Goal: Information Seeking & Learning: Learn about a topic

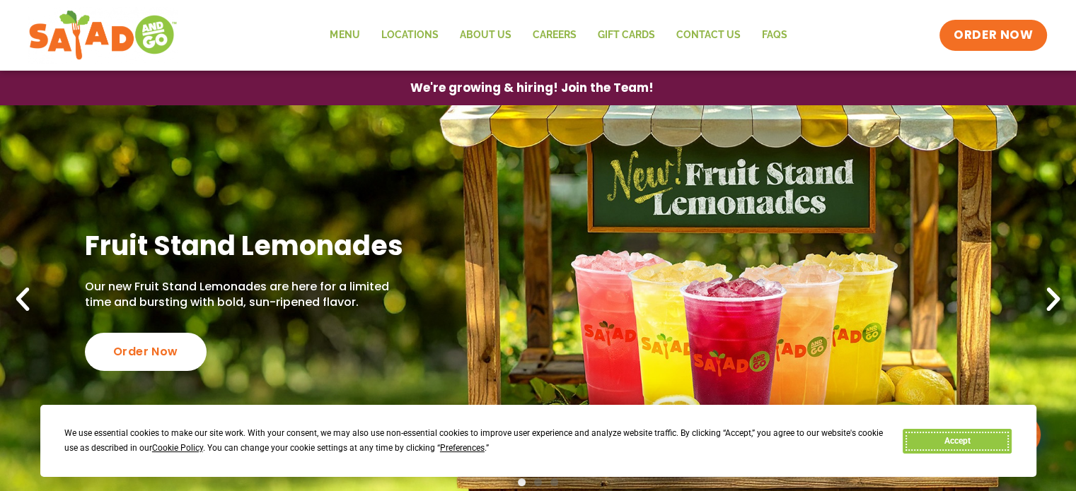
click at [978, 446] on button "Accept" at bounding box center [956, 441] width 109 height 25
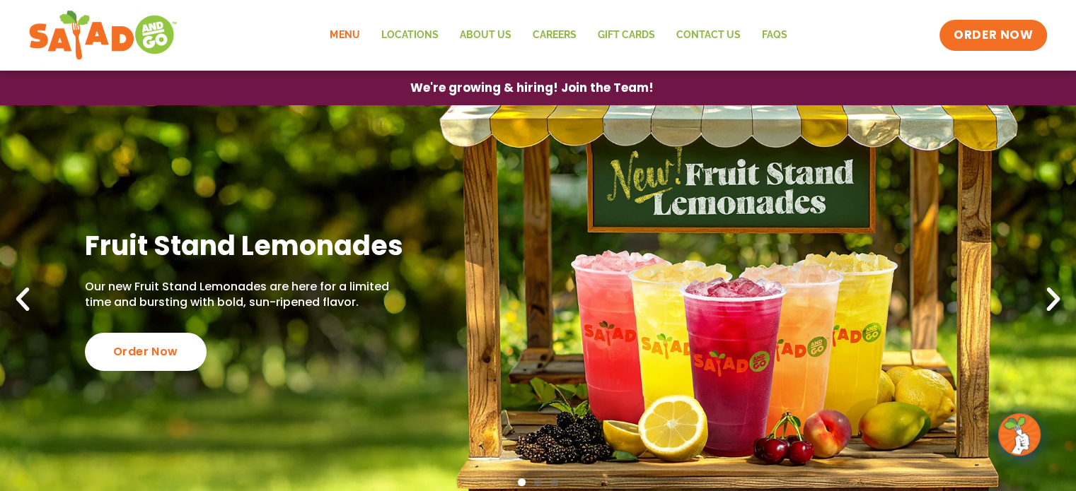
click at [340, 35] on link "Menu" at bounding box center [344, 35] width 51 height 33
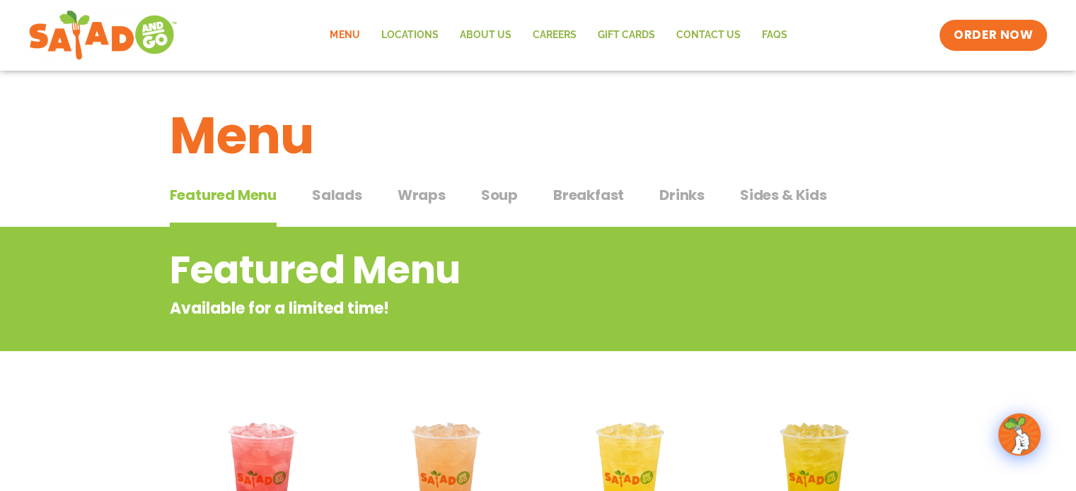
click at [327, 196] on span "Salads" at bounding box center [337, 195] width 50 height 21
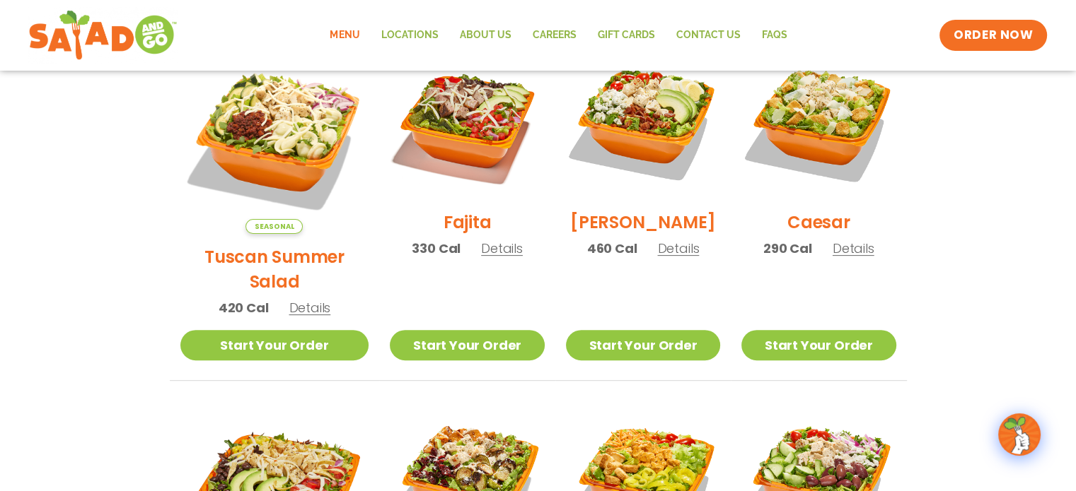
scroll to position [354, 0]
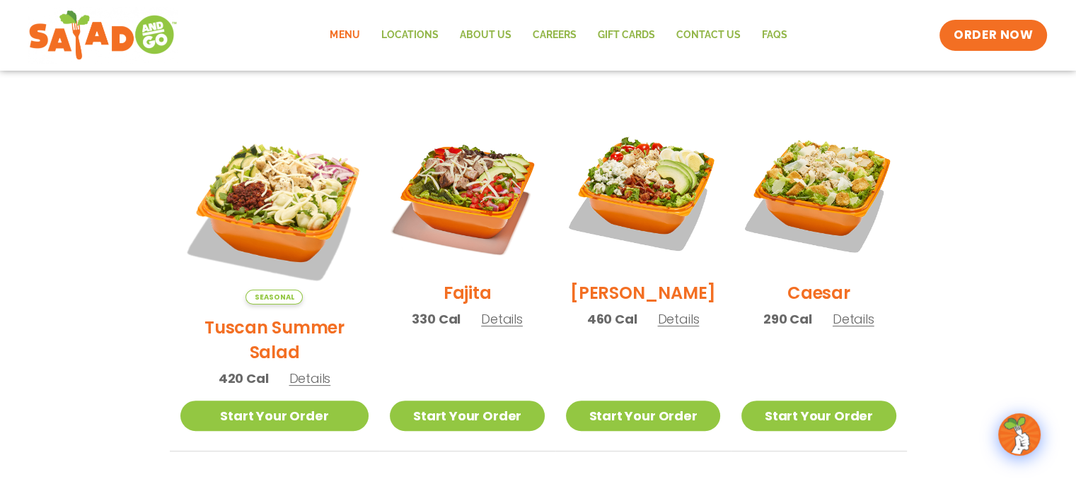
click at [264, 327] on h2 "Tuscan Summer Salad" at bounding box center [274, 339] width 189 height 49
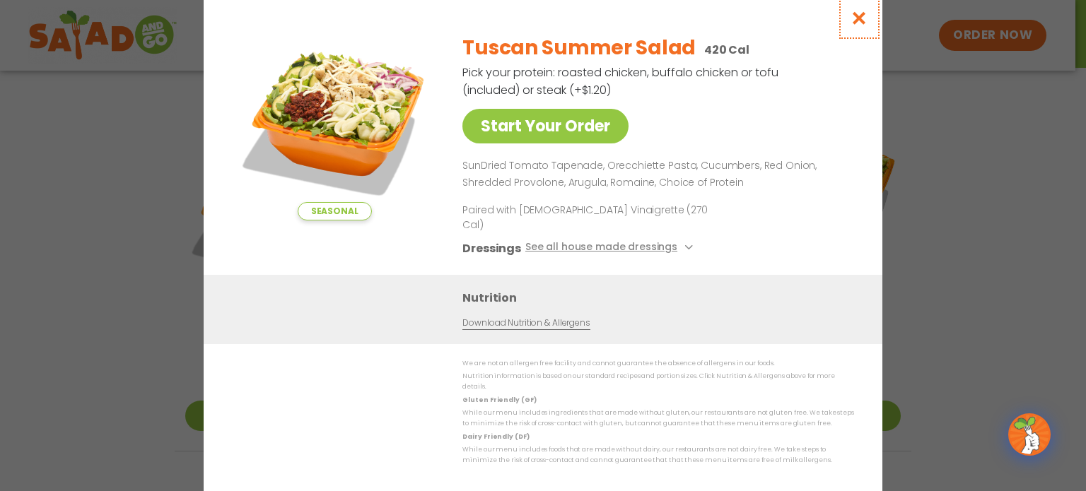
click at [865, 25] on icon "Close modal" at bounding box center [860, 18] width 18 height 15
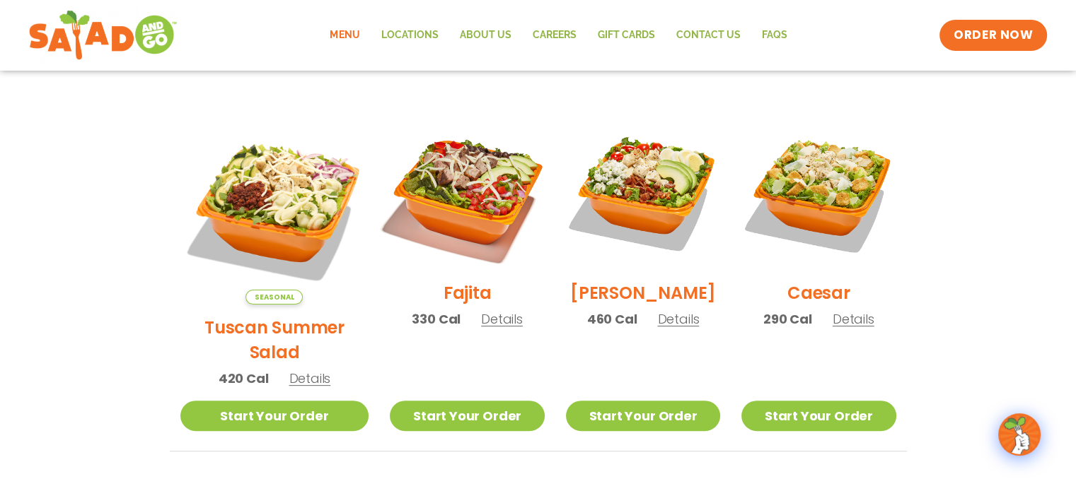
click at [429, 212] on img at bounding box center [466, 193] width 181 height 181
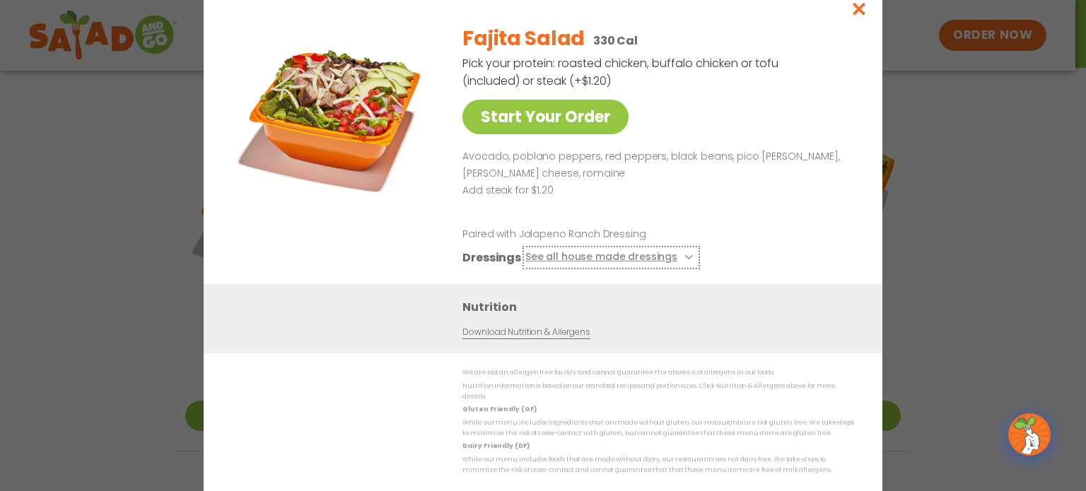
click at [685, 260] on icon at bounding box center [687, 258] width 6 height 6
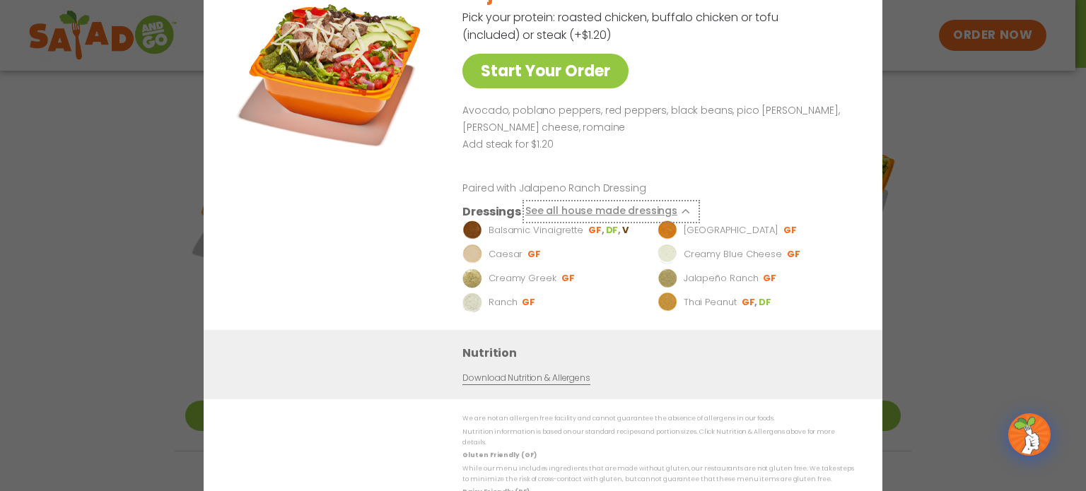
click at [682, 213] on button "See all house made dressings" at bounding box center [611, 212] width 172 height 18
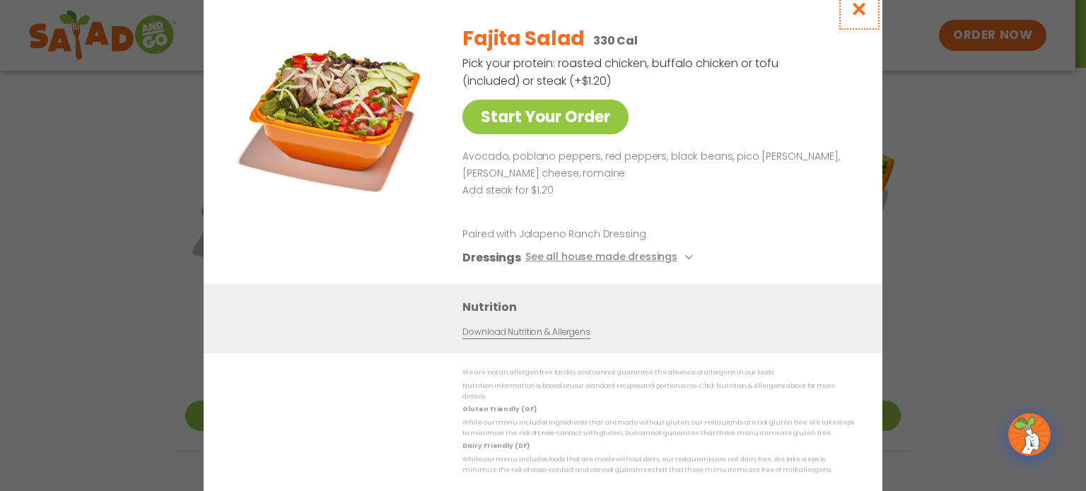
click at [860, 13] on icon "Close modal" at bounding box center [860, 8] width 18 height 15
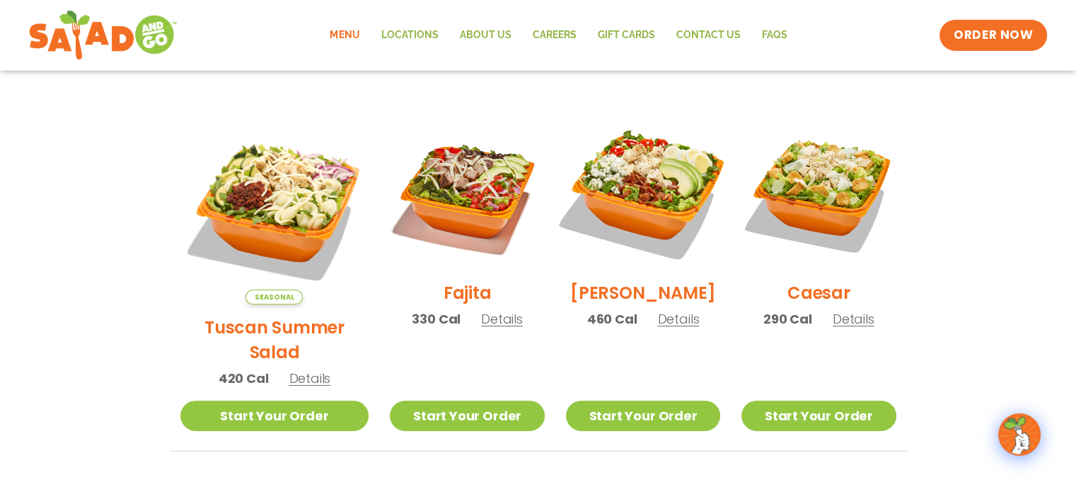
click at [645, 217] on img at bounding box center [642, 193] width 181 height 181
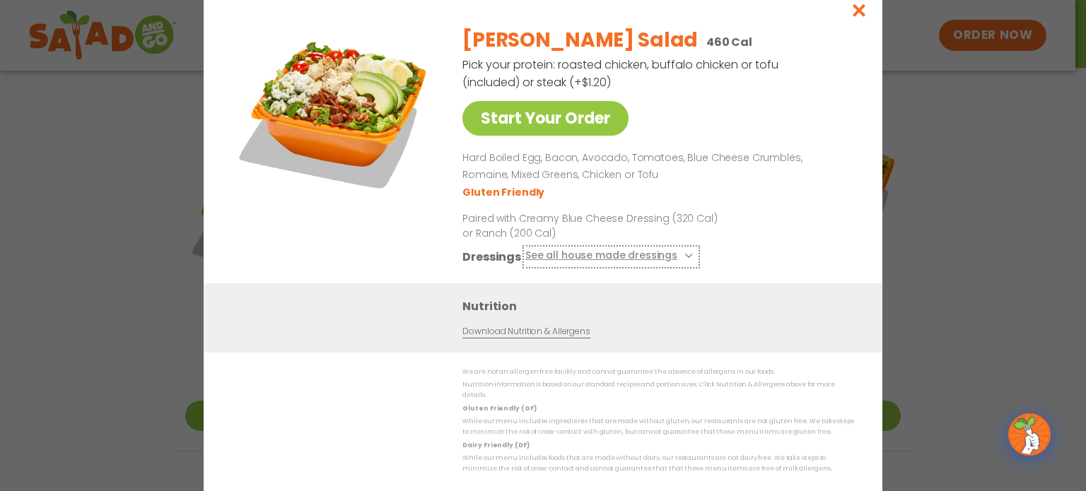
click at [684, 259] on icon at bounding box center [687, 256] width 6 height 6
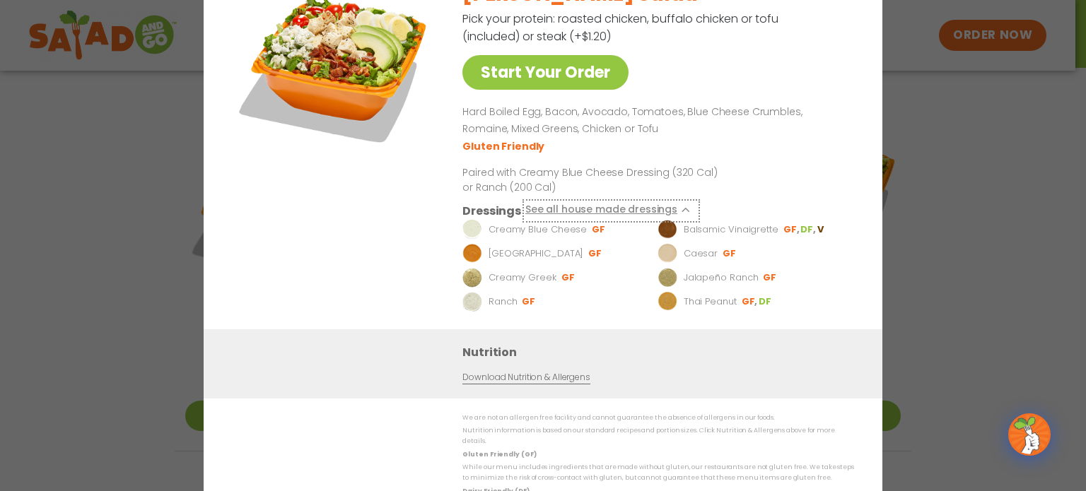
click at [679, 211] on button "See all house made dressings" at bounding box center [611, 211] width 172 height 18
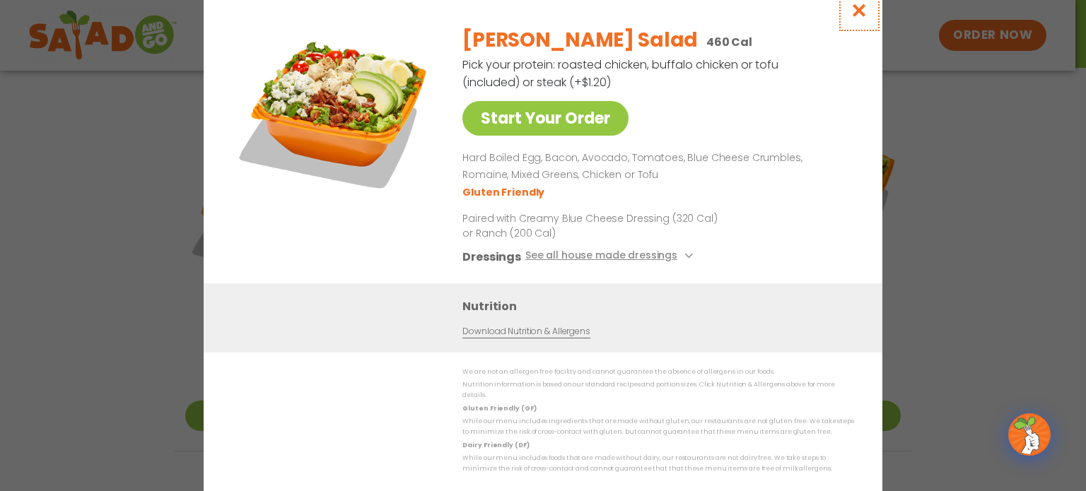
click at [857, 18] on icon "Close modal" at bounding box center [860, 10] width 18 height 15
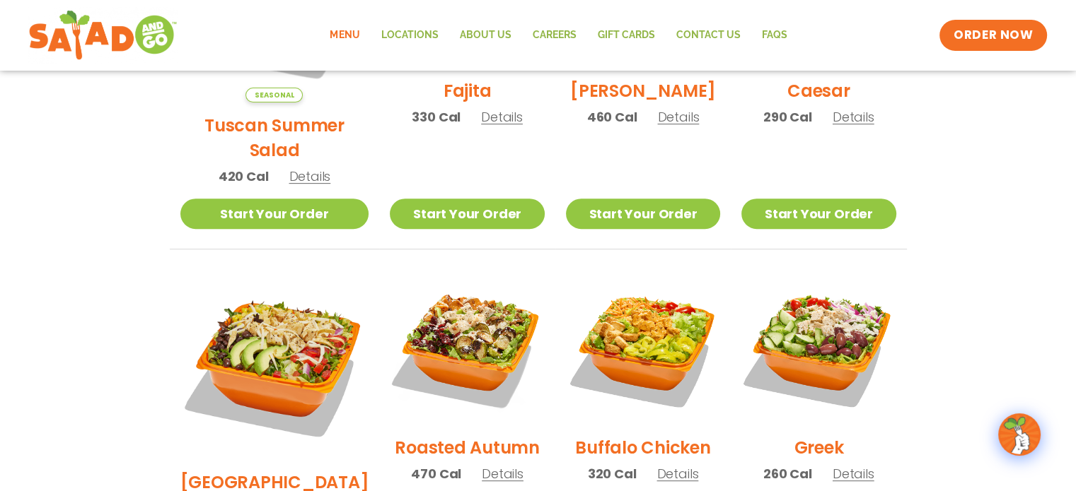
scroll to position [566, 0]
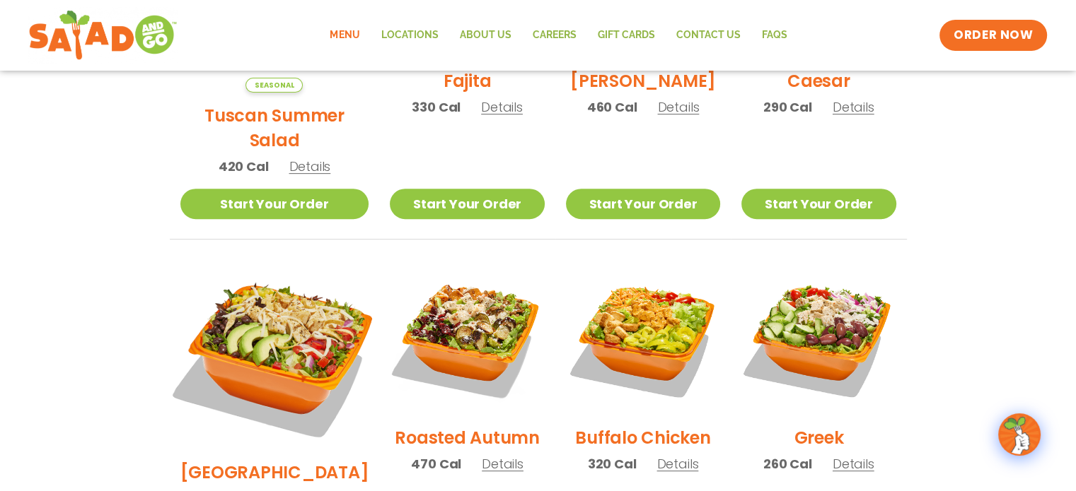
click at [291, 322] on img at bounding box center [273, 355] width 221 height 221
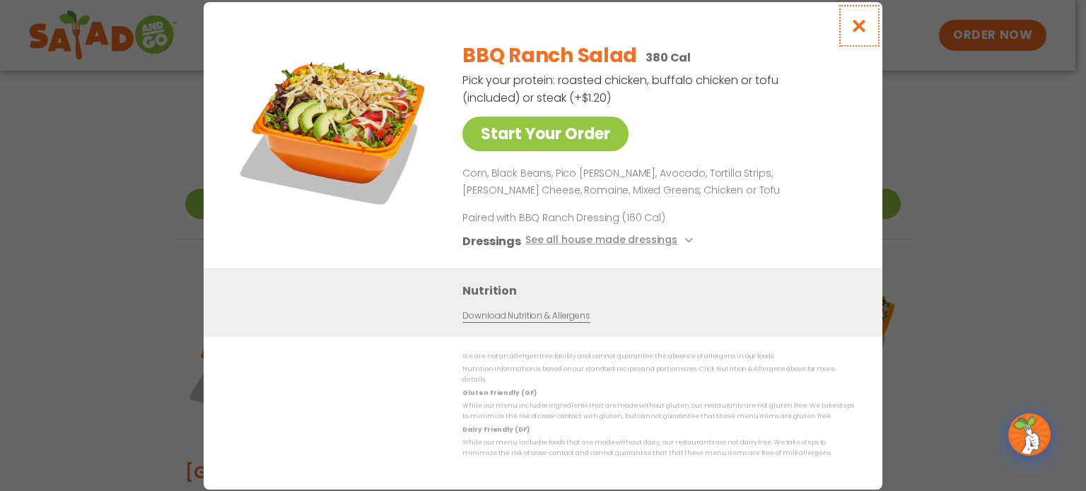
click at [854, 33] on icon "Close modal" at bounding box center [860, 25] width 18 height 15
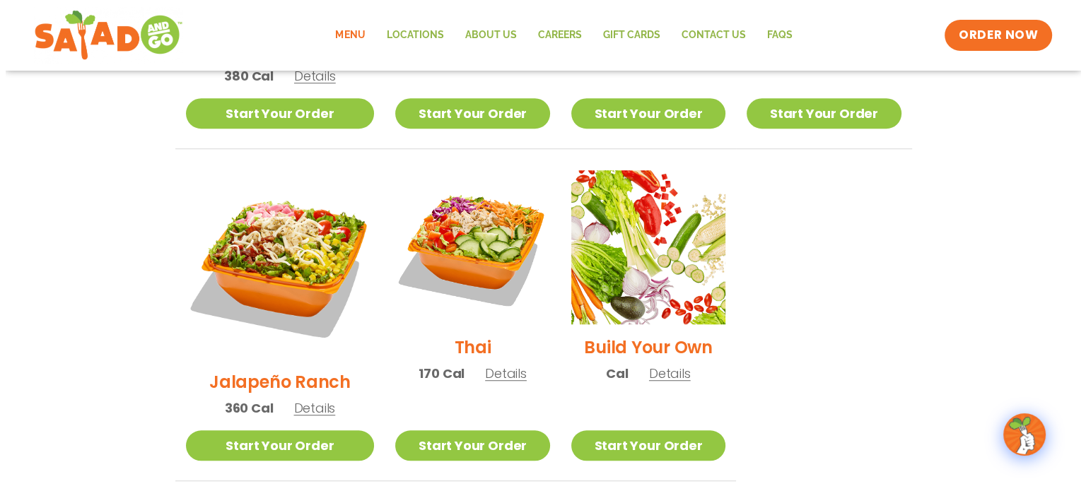
scroll to position [990, 0]
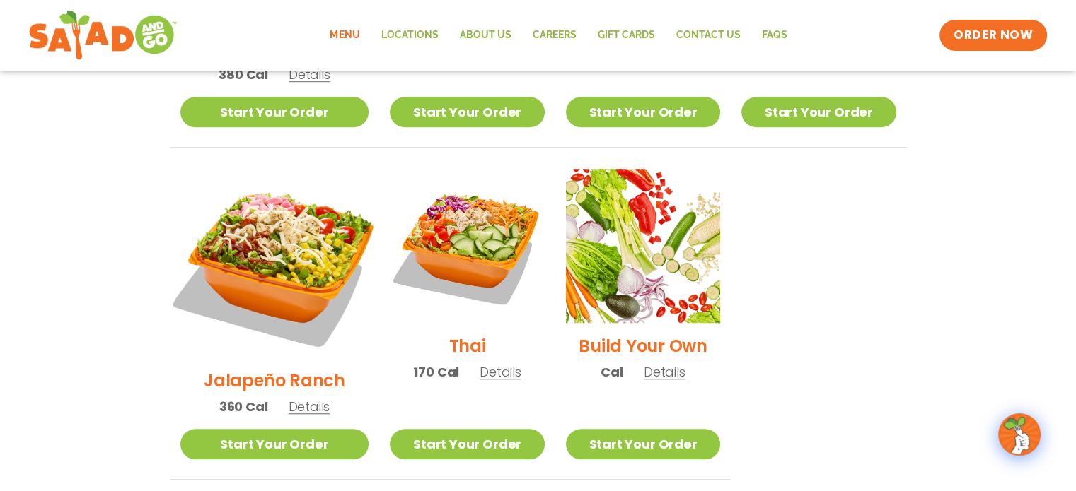
click at [284, 194] on img at bounding box center [273, 263] width 221 height 221
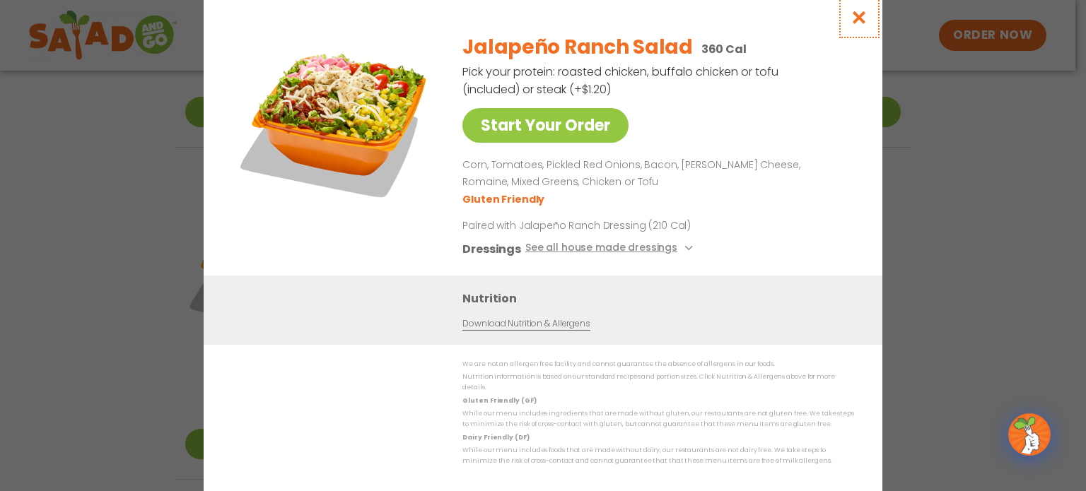
click at [858, 22] on icon "Close modal" at bounding box center [860, 17] width 18 height 15
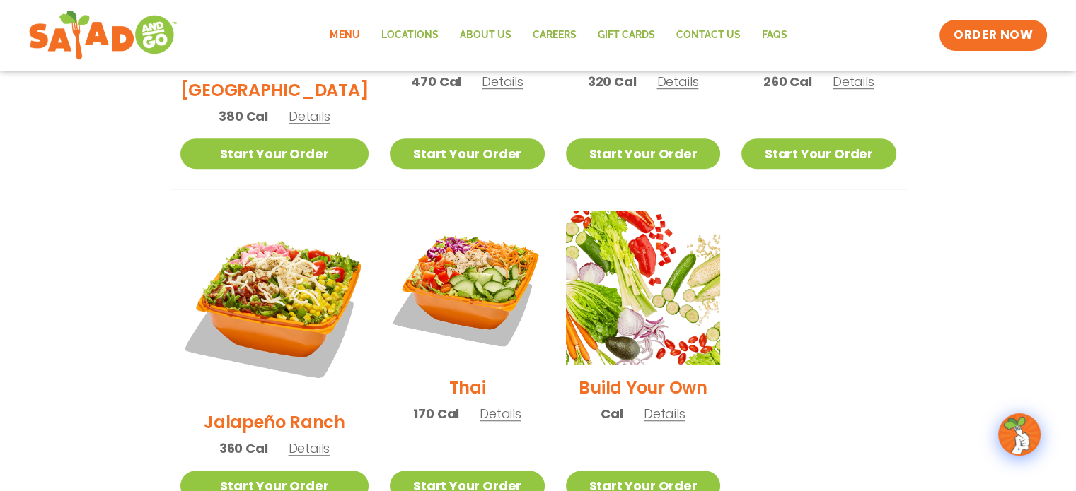
scroll to position [899, 0]
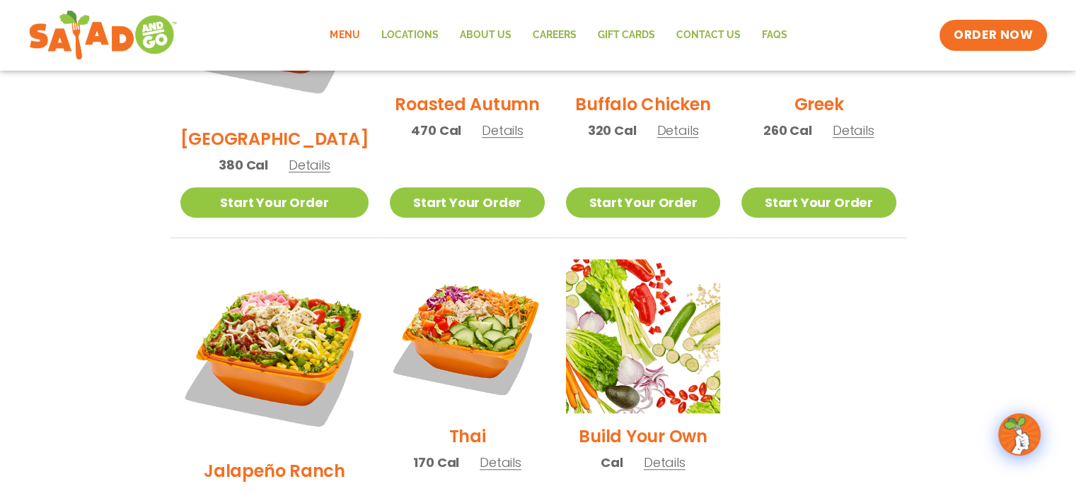
click at [653, 454] on span "Details" at bounding box center [664, 463] width 42 height 18
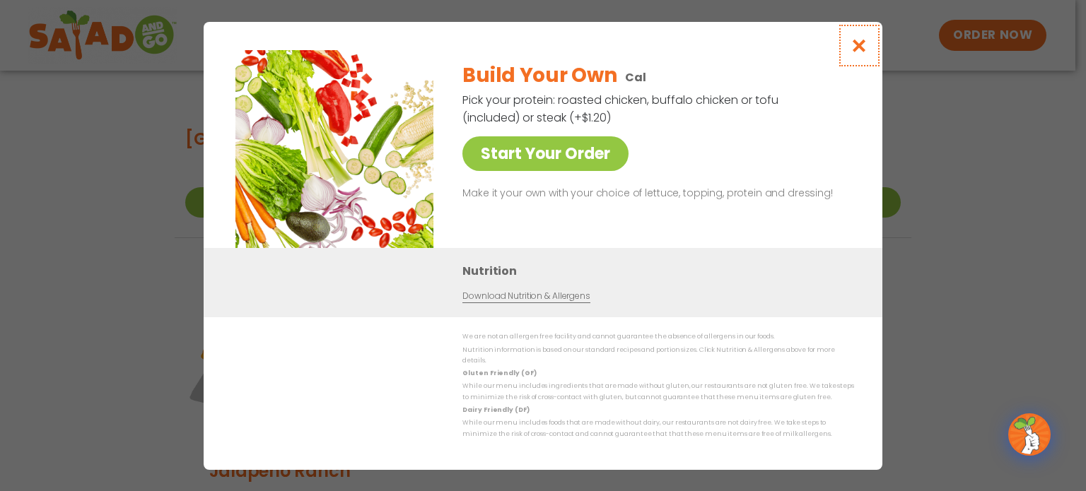
click at [865, 45] on icon "Close modal" at bounding box center [860, 45] width 18 height 15
